Goal: Information Seeking & Learning: Learn about a topic

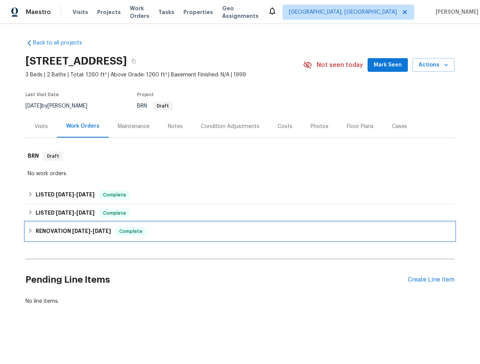
drag, startPoint x: 177, startPoint y: 239, endPoint x: 182, endPoint y: 229, distance: 11.1
click at [177, 239] on div "RENOVATION [DATE] - [DATE] Complete" at bounding box center [239, 231] width 429 height 18
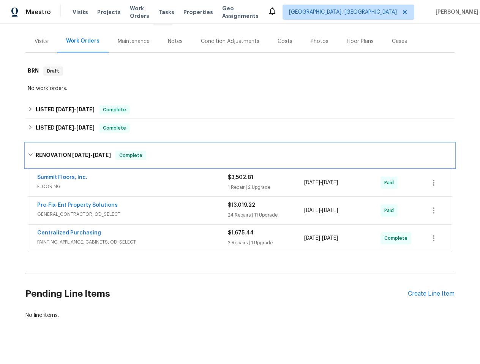
scroll to position [98, 0]
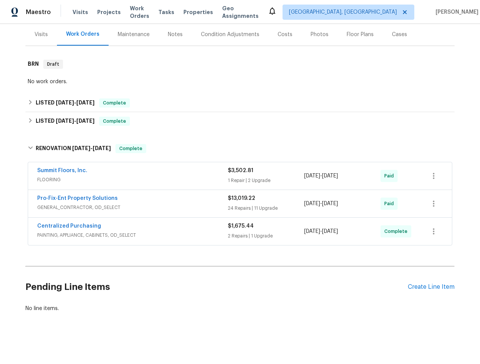
click at [183, 204] on span "GENERAL_CONTRACTOR, OD_SELECT" at bounding box center [132, 208] width 191 height 8
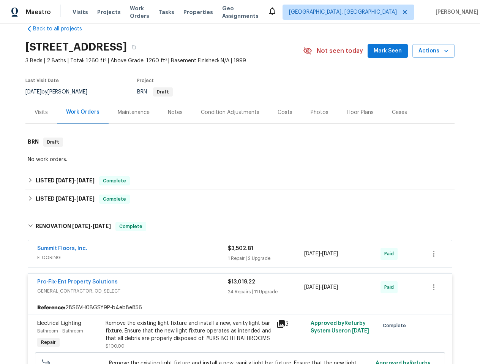
scroll to position [14, 0]
click at [109, 256] on span "FLOORING" at bounding box center [132, 257] width 191 height 8
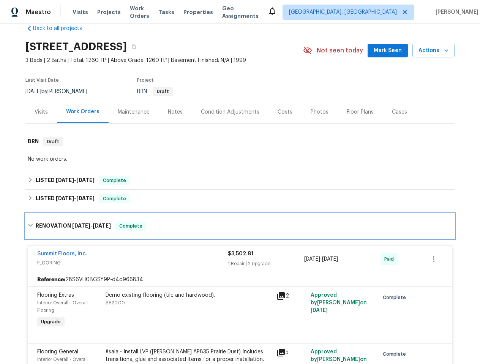
click at [162, 221] on div "RENOVATION [DATE] - [DATE] Complete" at bounding box center [240, 225] width 425 height 9
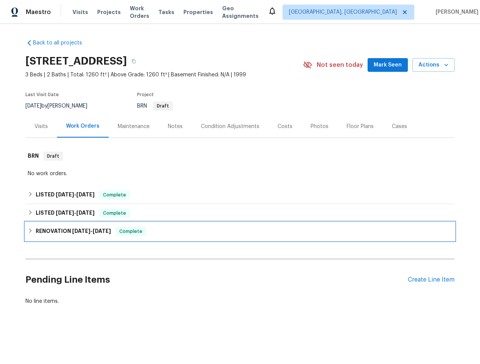
scroll to position [0, 0]
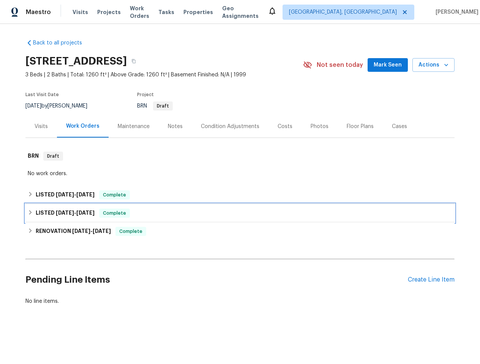
click at [160, 213] on div "LISTED [DATE] - [DATE] Complete" at bounding box center [240, 213] width 425 height 9
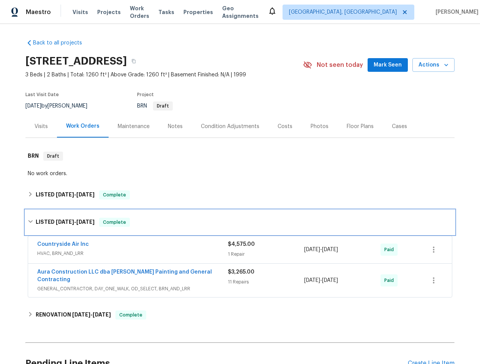
click at [160, 218] on div "LISTED [DATE] - [DATE] Complete" at bounding box center [240, 222] width 425 height 9
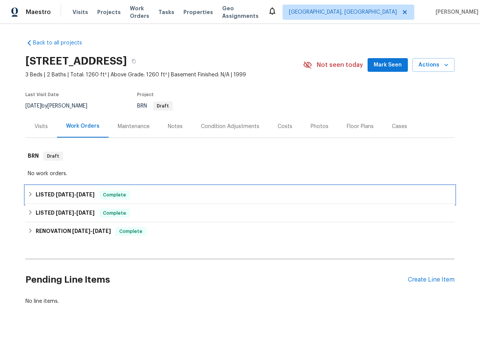
click at [159, 188] on div "LISTED [DATE] - [DATE] Complete" at bounding box center [239, 195] width 429 height 18
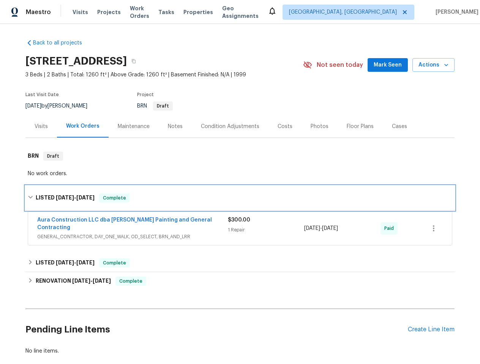
click at [160, 191] on div "LISTED [DATE] - [DATE] Complete" at bounding box center [239, 198] width 429 height 24
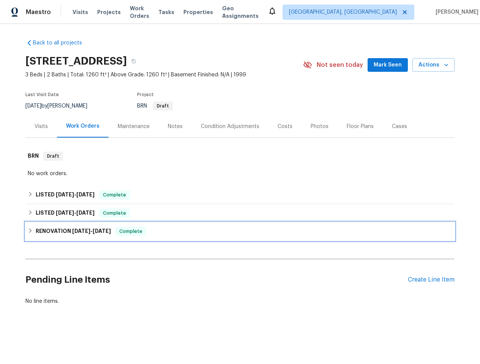
drag, startPoint x: 166, startPoint y: 235, endPoint x: 171, endPoint y: 244, distance: 9.5
click at [166, 235] on div "RENOVATION [DATE] - [DATE] Complete" at bounding box center [240, 231] width 425 height 9
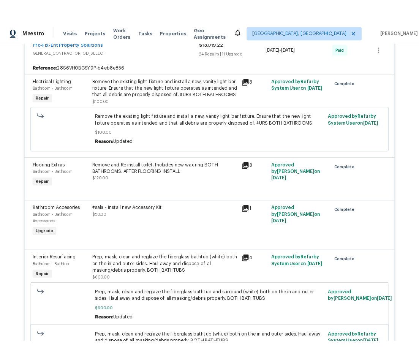
scroll to position [557, 0]
